Goal: Check status: Check status

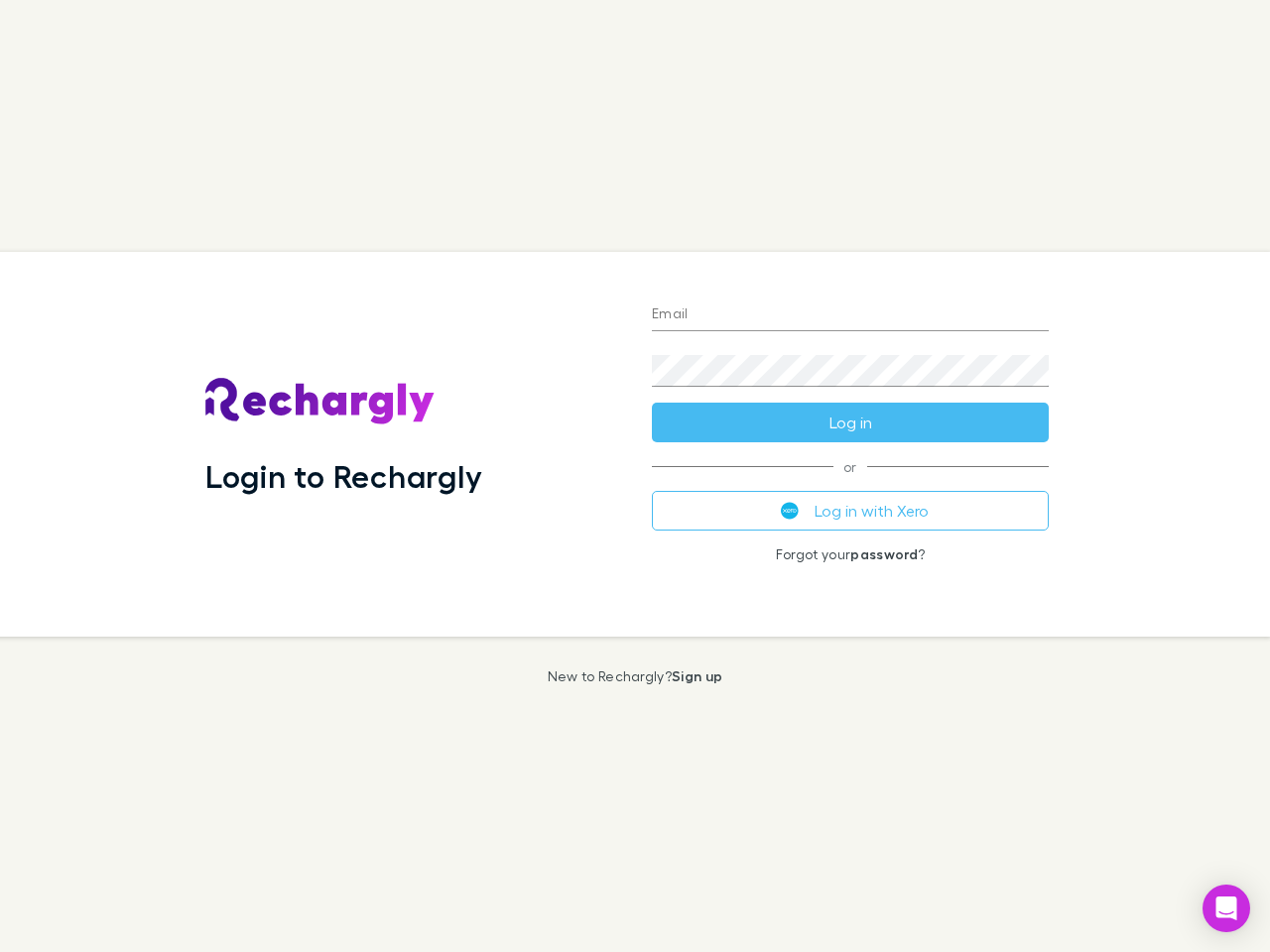
click at [635, 476] on div "Login to Rechargly" at bounding box center [413, 445] width 447 height 385
click at [850, 316] on input "Email" at bounding box center [851, 316] width 397 height 32
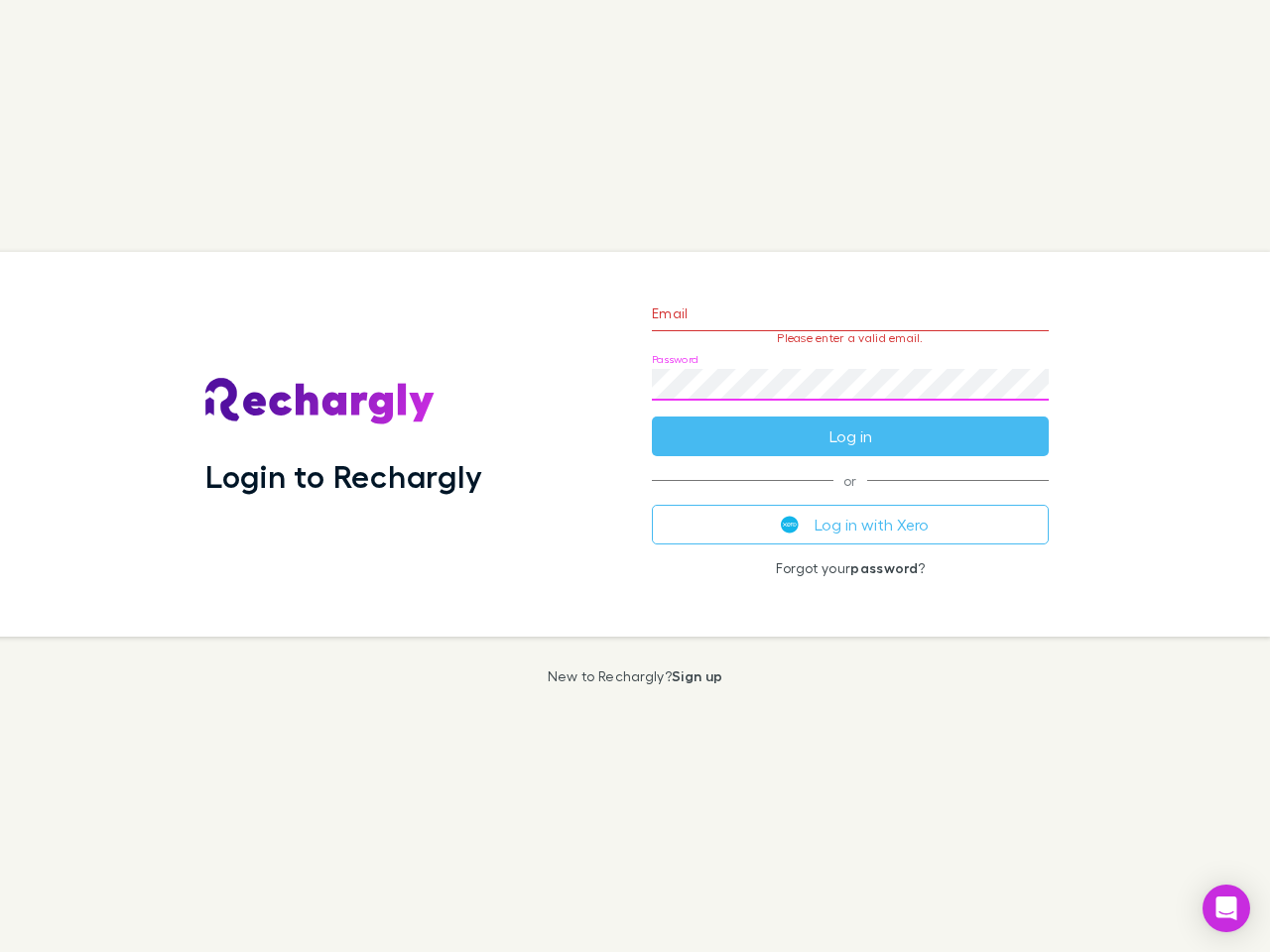
click at [850, 423] on form "Email Please enter a valid email. Password Log in" at bounding box center [851, 370] width 397 height 173
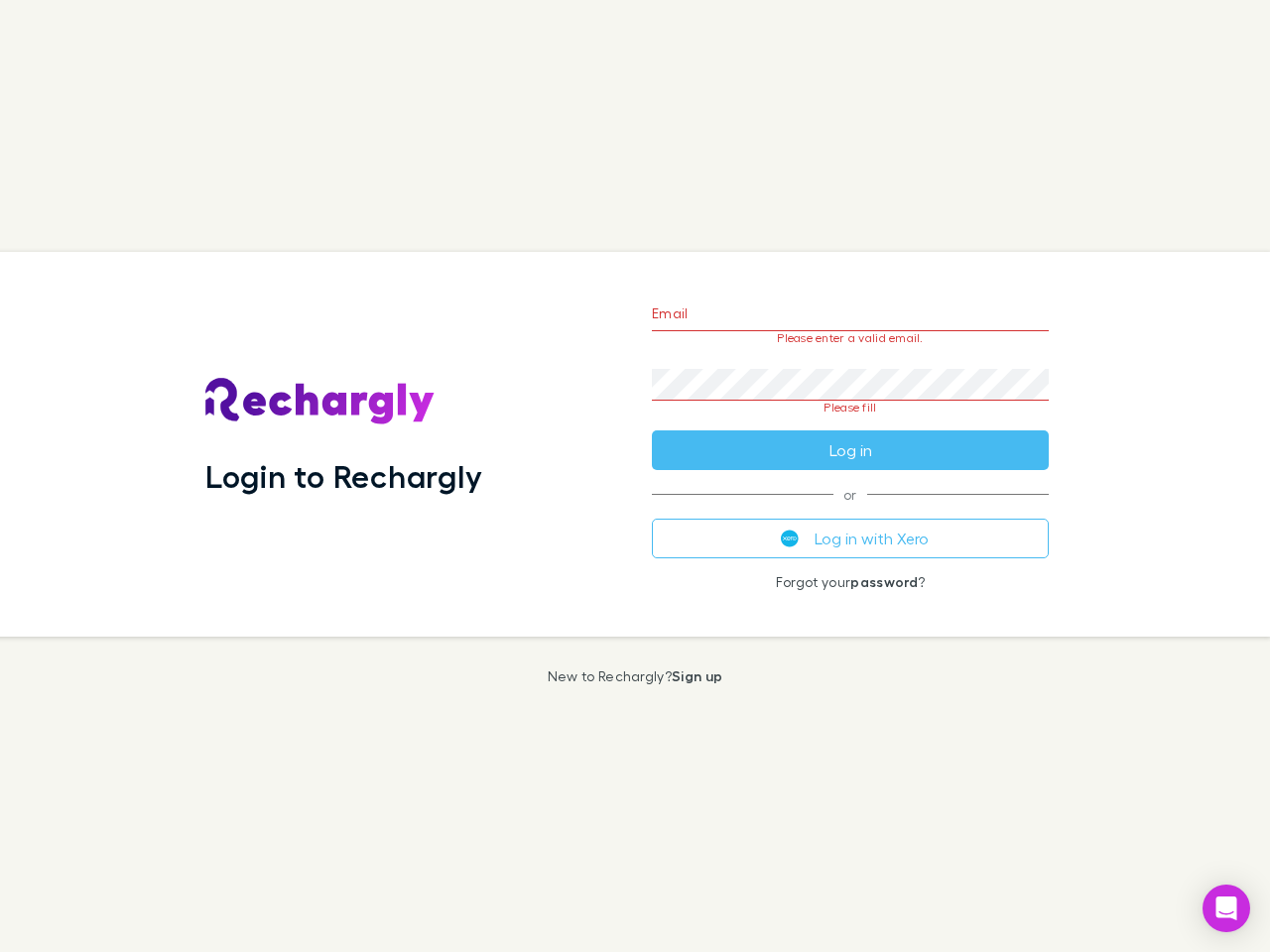
click at [850, 511] on div "Email Please enter a valid email. Password Please fill Log in or Log in with Xe…" at bounding box center [851, 445] width 429 height 385
click at [1226, 908] on icon "Open Intercom Messenger" at bounding box center [1226, 908] width 21 height 24
